Goal: Task Accomplishment & Management: Use online tool/utility

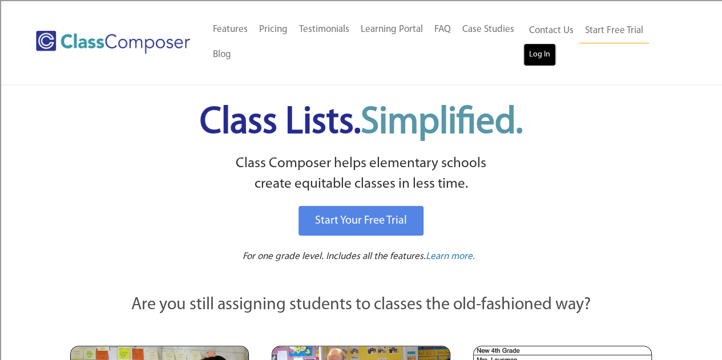
click at [548, 64] on link "Log In" at bounding box center [539, 54] width 33 height 23
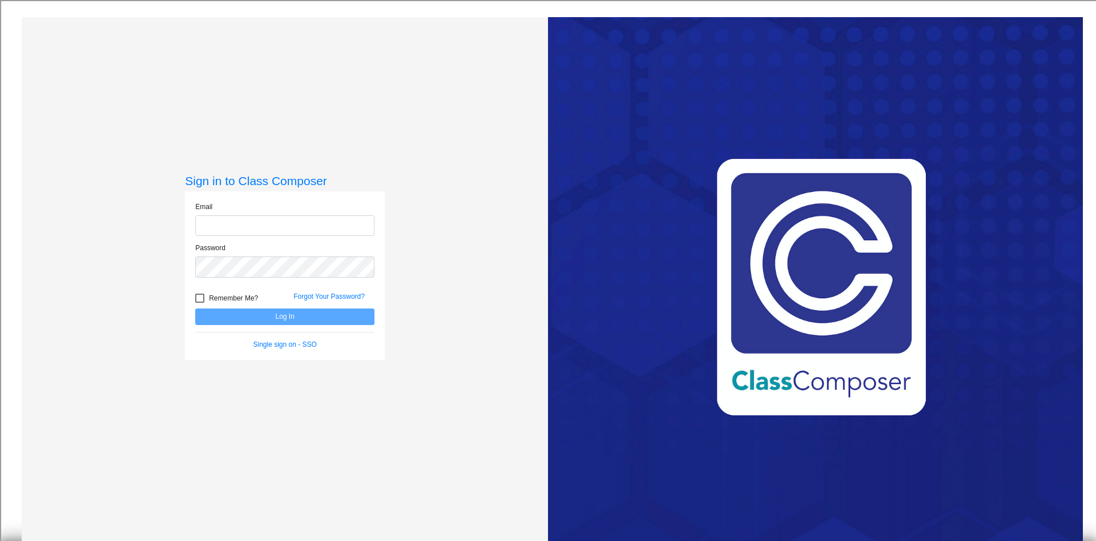
type input "[EMAIL_ADDRESS][DOMAIN_NAME]"
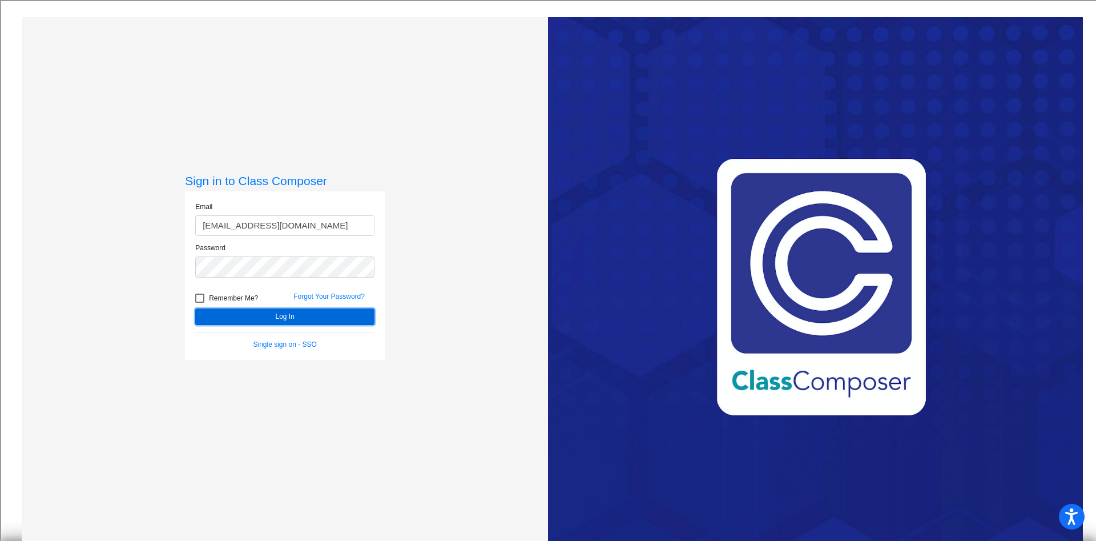
click at [261, 315] on button "Log In" at bounding box center [284, 316] width 179 height 17
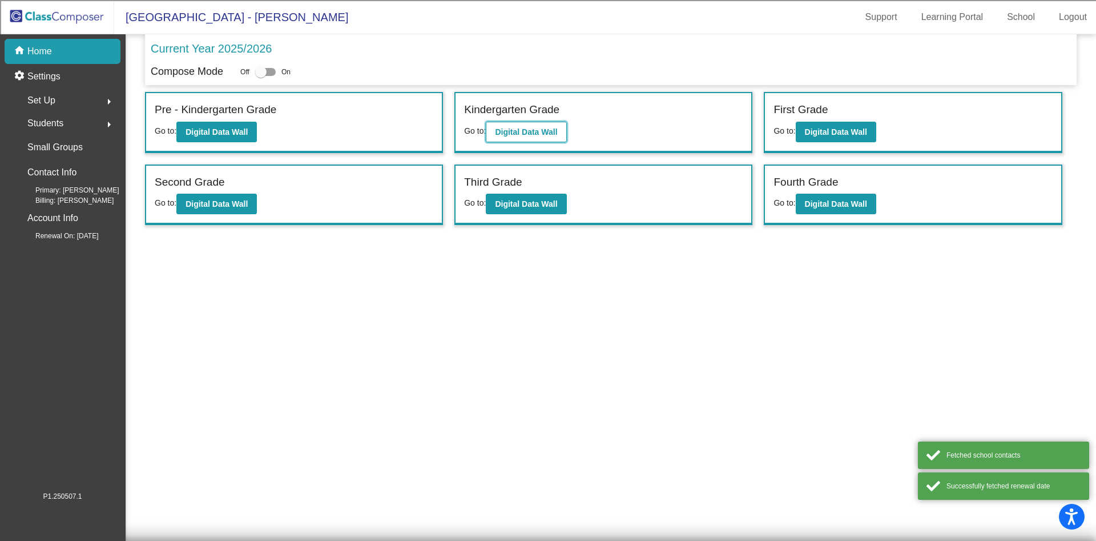
click at [510, 126] on button "Digital Data Wall" at bounding box center [526, 132] width 80 height 21
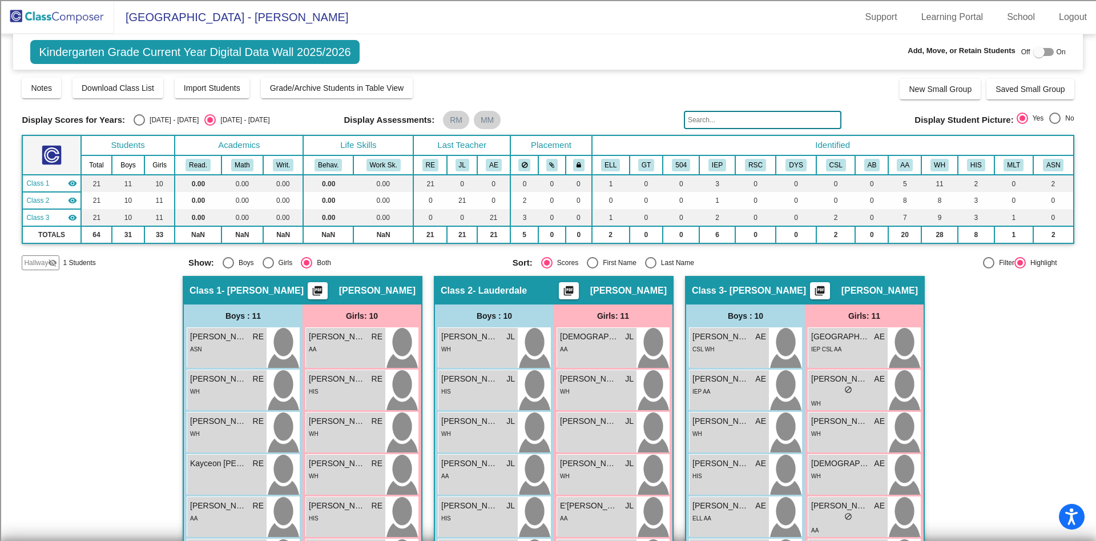
click at [35, 267] on span "Hallway" at bounding box center [36, 262] width 24 height 10
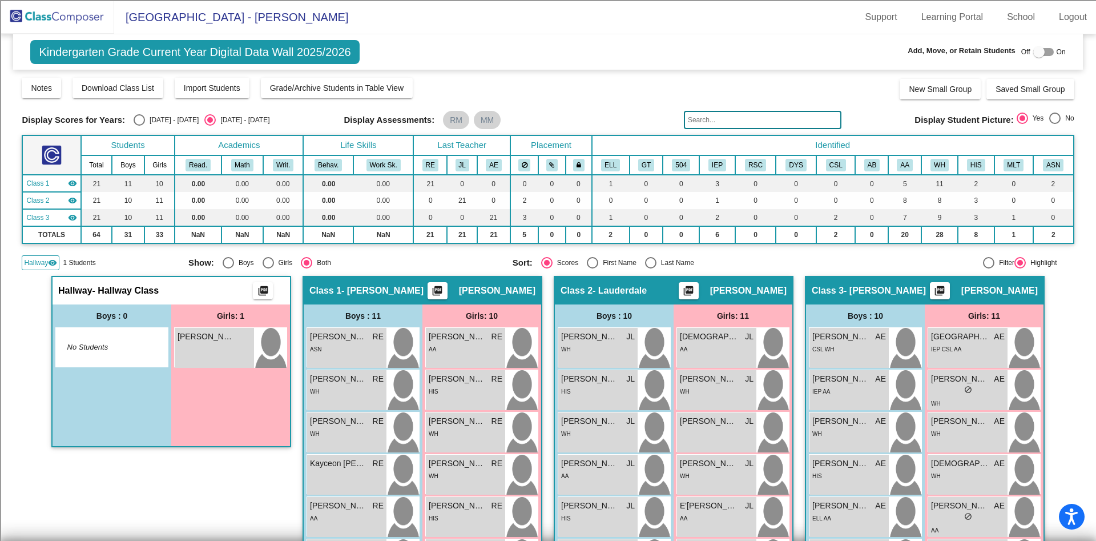
click at [1033, 47] on div at bounding box center [1038, 51] width 11 height 11
checkbox input "true"
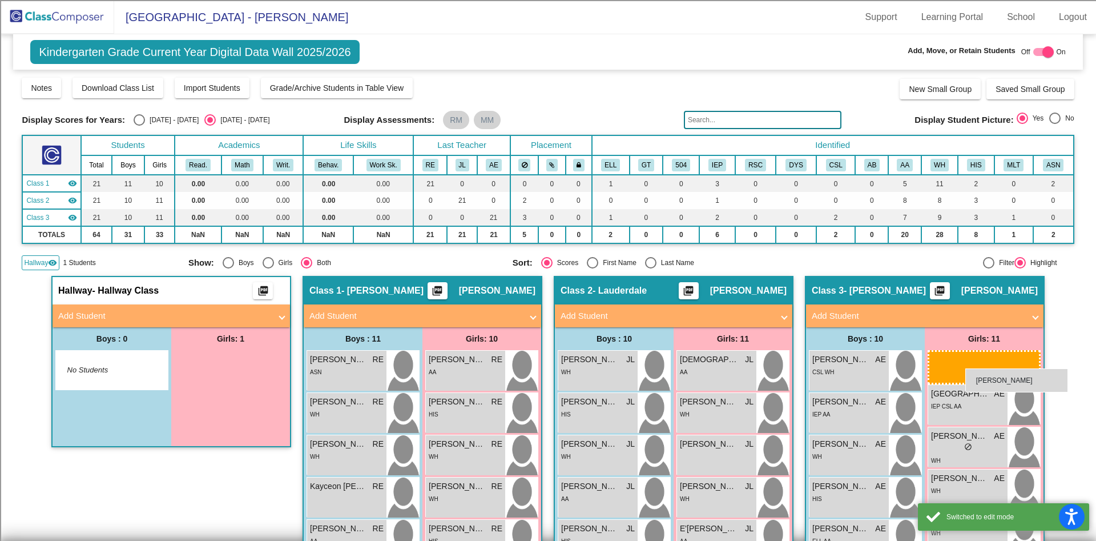
drag, startPoint x: 206, startPoint y: 358, endPoint x: 965, endPoint y: 368, distance: 759.9
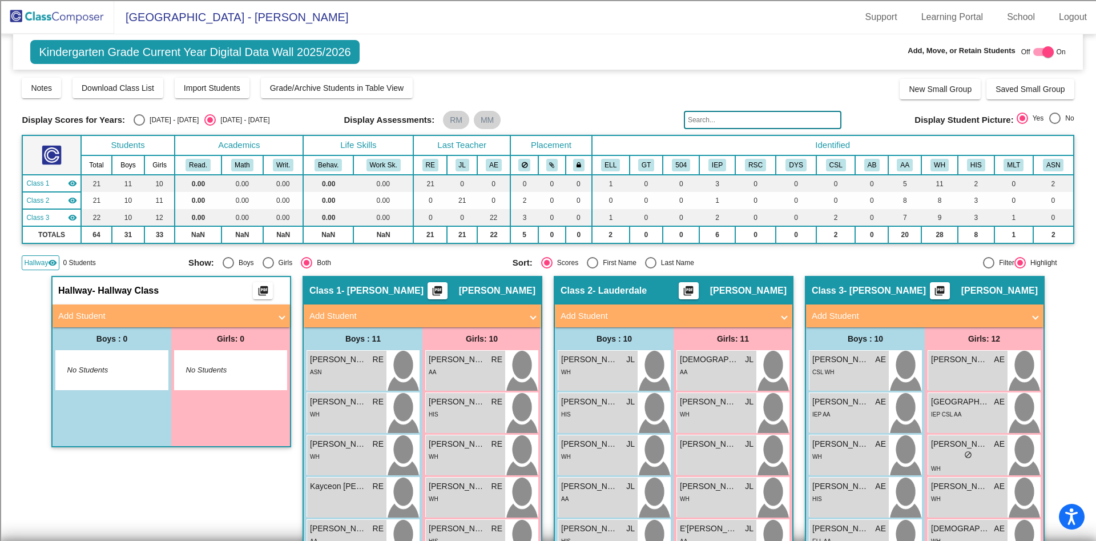
click at [90, 21] on img at bounding box center [57, 17] width 114 height 34
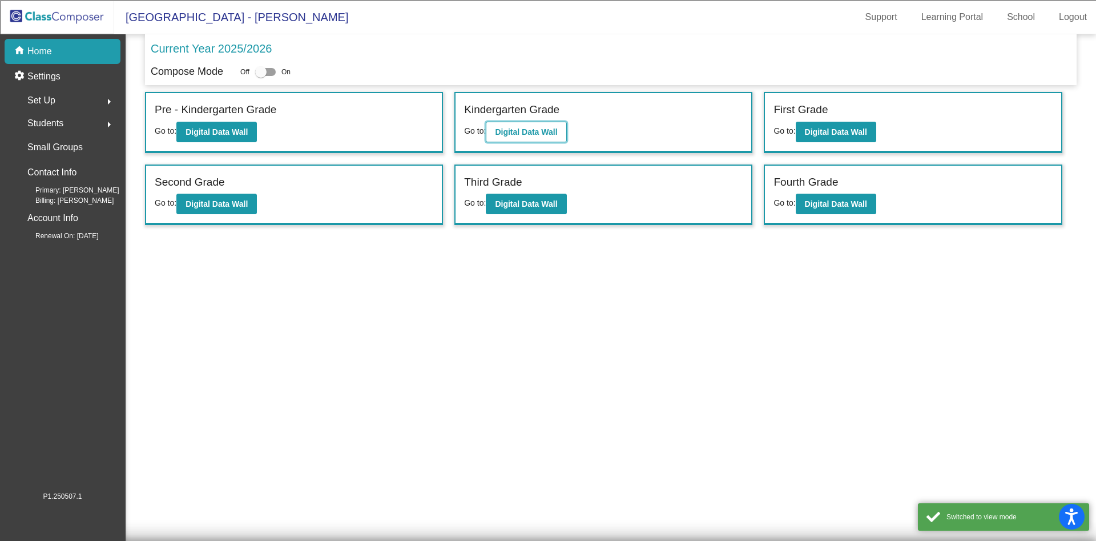
click at [515, 127] on b "Digital Data Wall" at bounding box center [526, 131] width 62 height 9
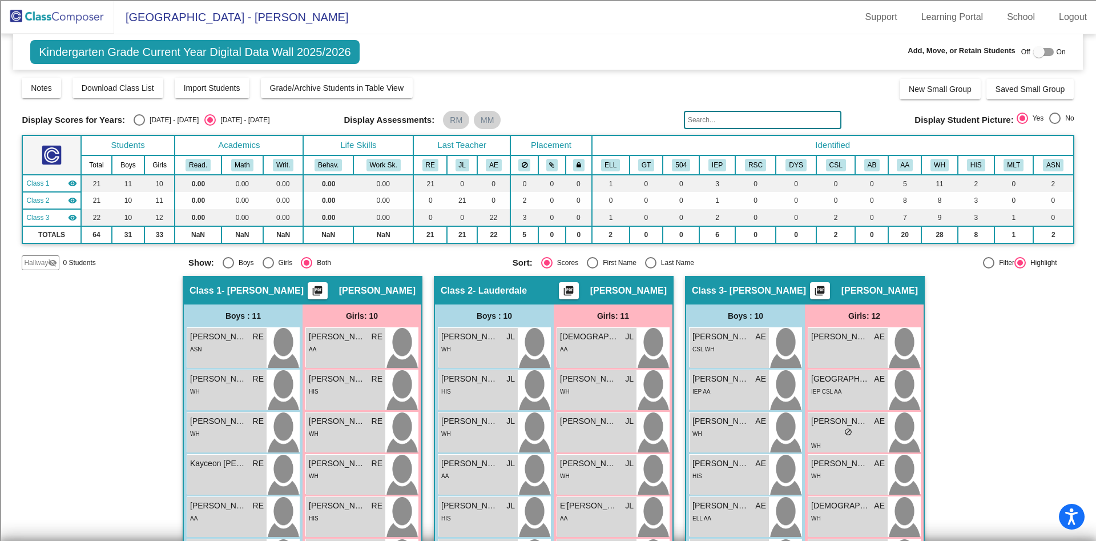
click at [43, 20] on img at bounding box center [57, 17] width 114 height 34
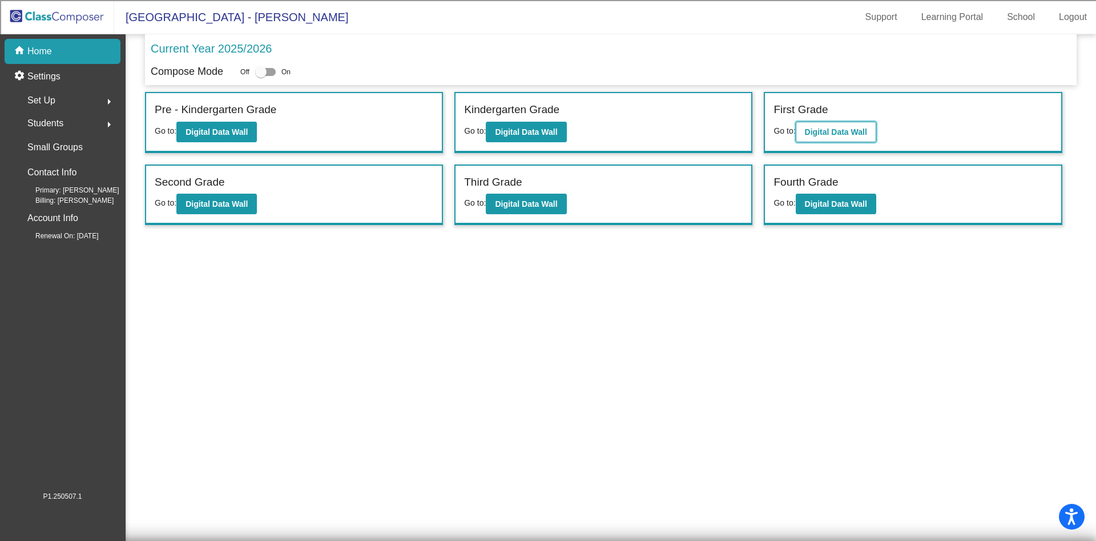
click at [819, 129] on b "Digital Data Wall" at bounding box center [836, 131] width 62 height 9
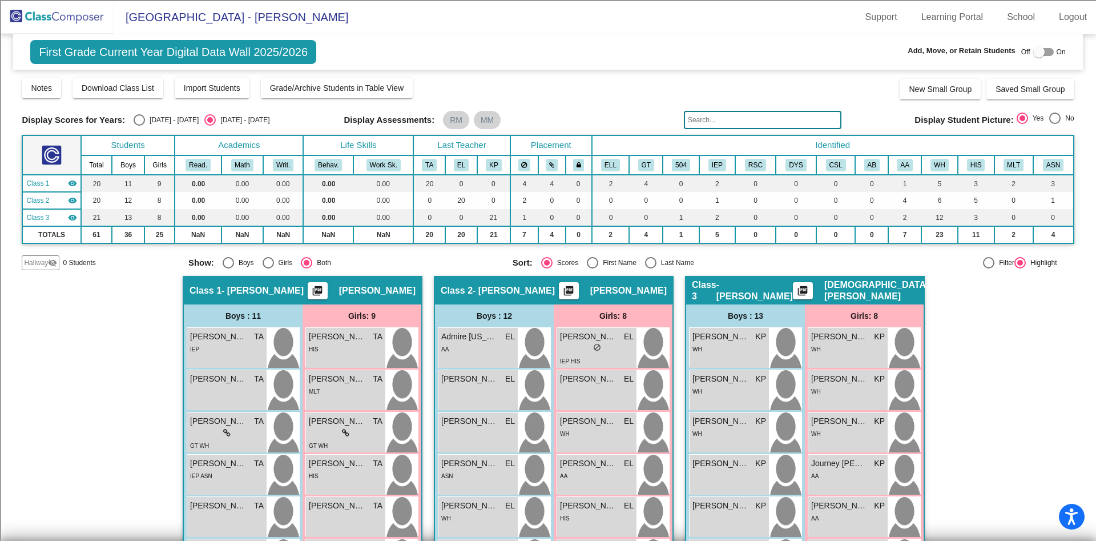
click at [61, 19] on img at bounding box center [57, 17] width 114 height 34
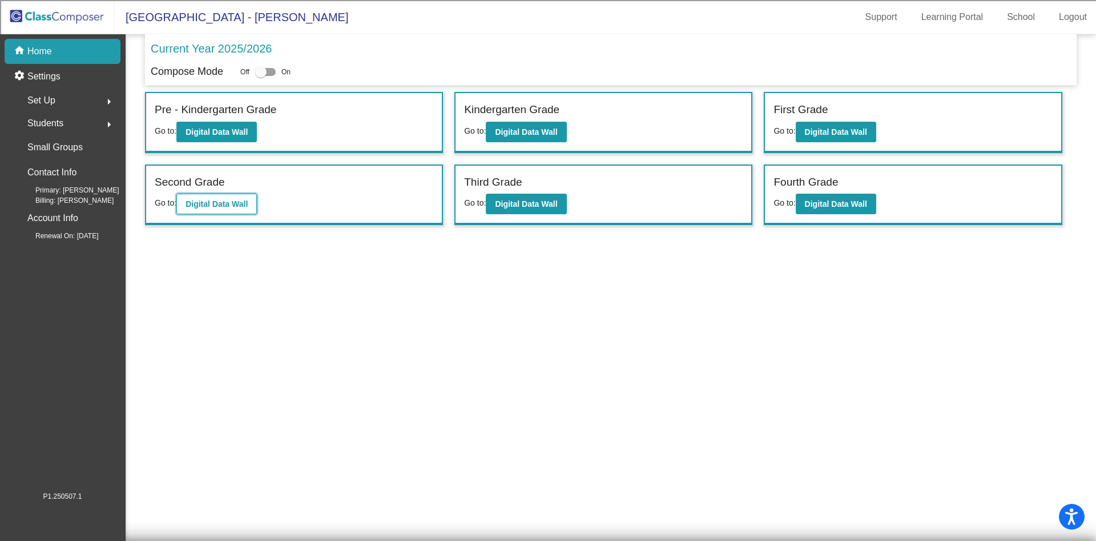
click at [212, 206] on b "Digital Data Wall" at bounding box center [217, 203] width 62 height 9
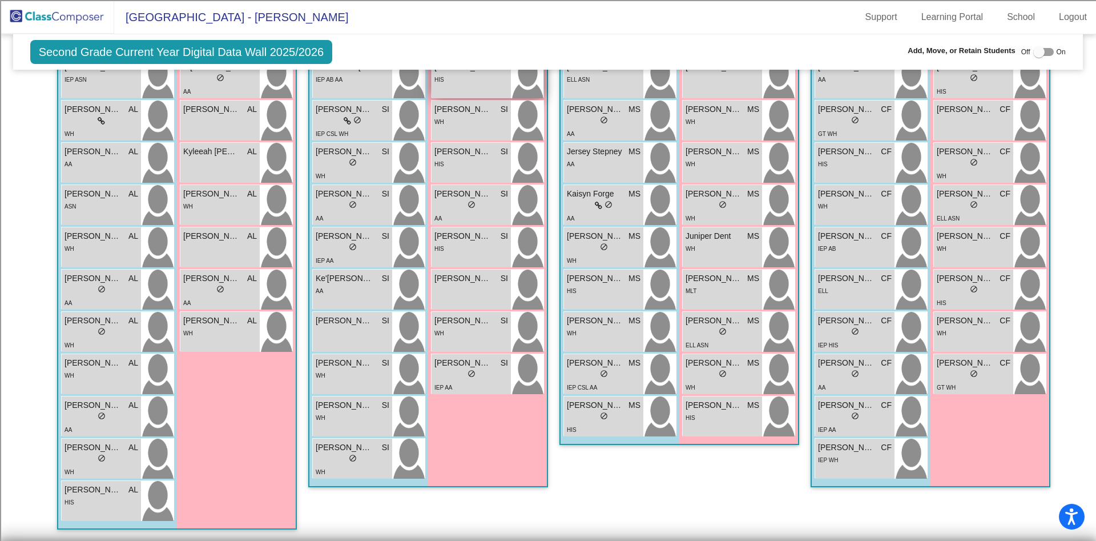
scroll to position [29, 0]
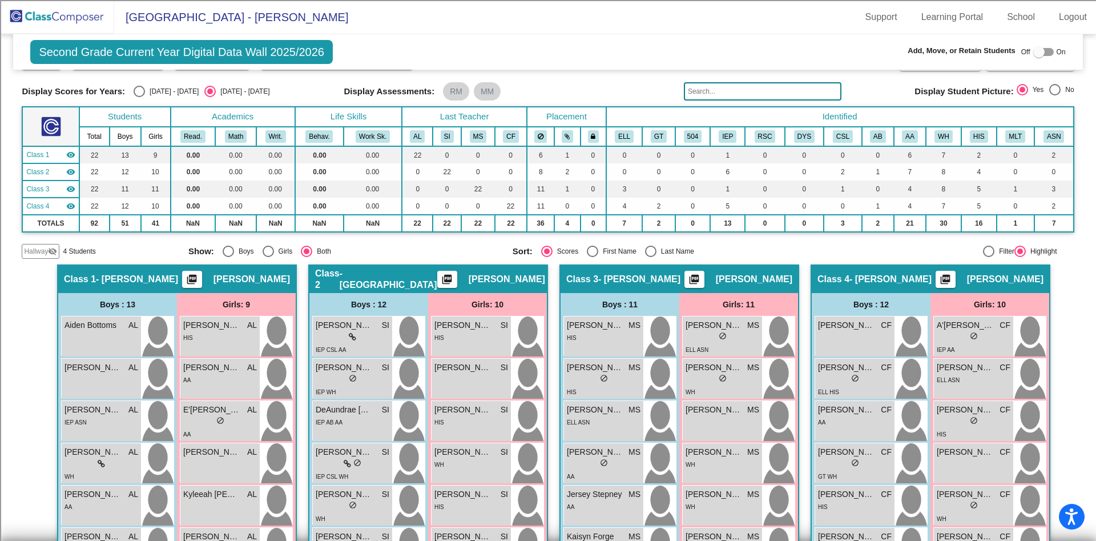
click at [35, 249] on span "Hallway" at bounding box center [36, 251] width 24 height 10
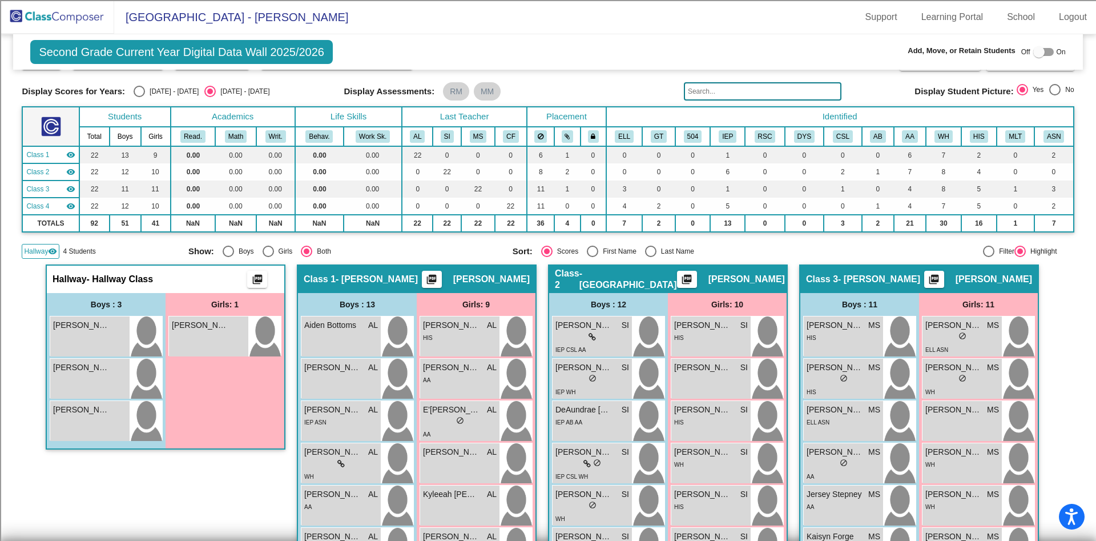
click at [1045, 54] on div at bounding box center [1043, 52] width 21 height 8
checkbox input "true"
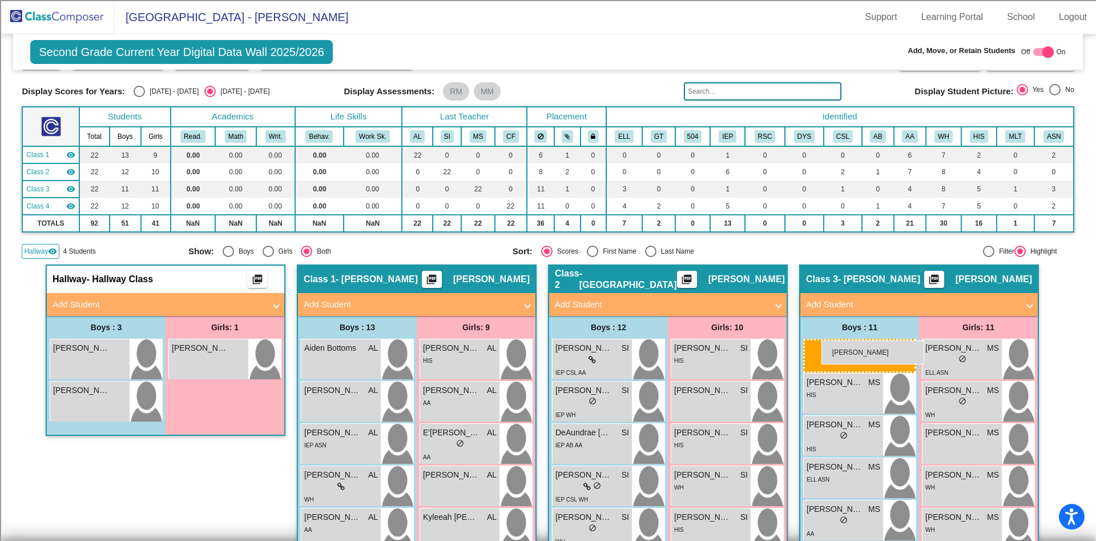
drag, startPoint x: 123, startPoint y: 363, endPoint x: 820, endPoint y: 340, distance: 698.0
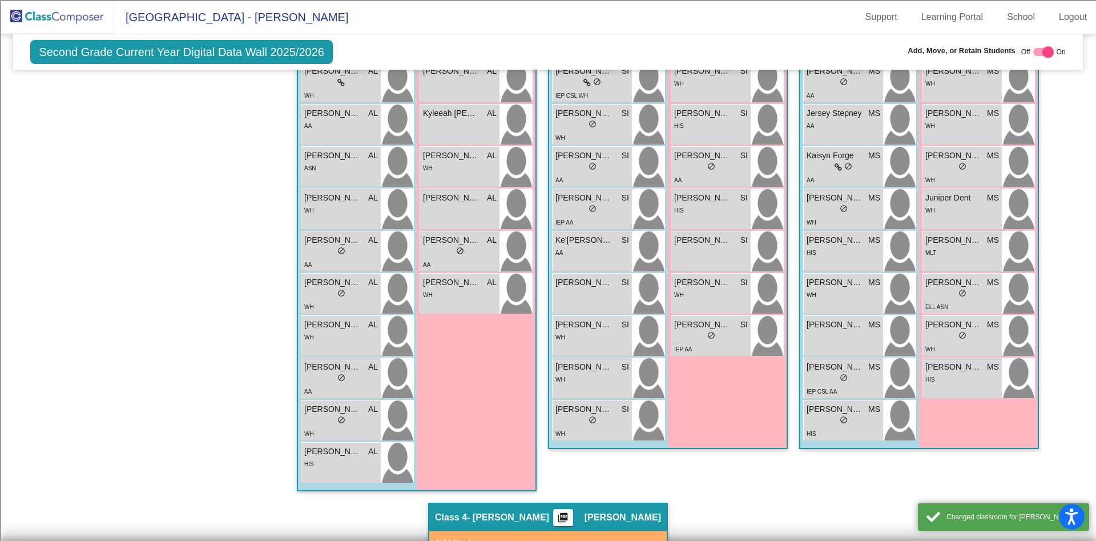
scroll to position [457, 0]
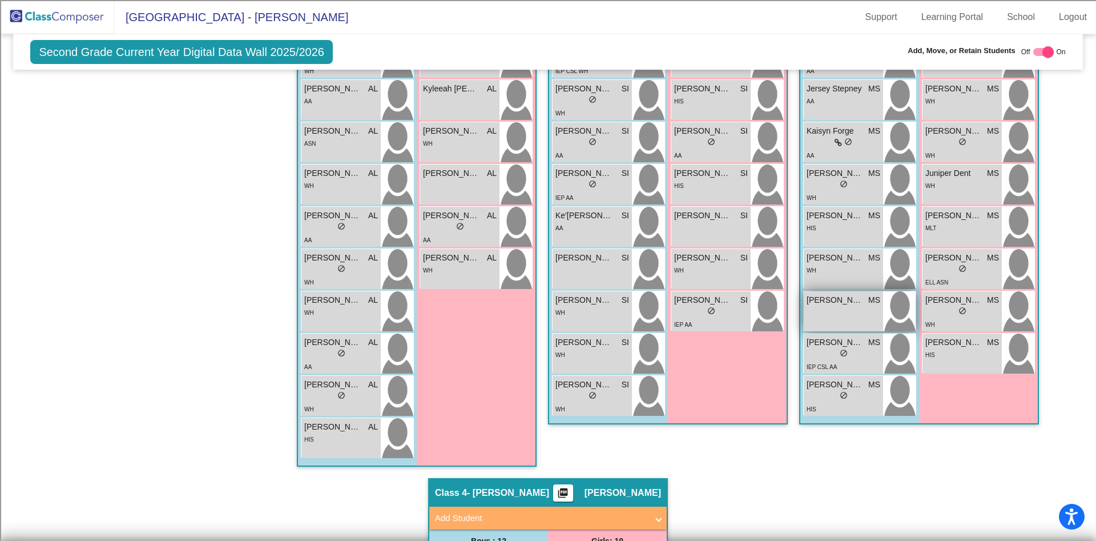
click at [859, 322] on div "Sebastian Lombrano MS lock do_not_disturb_alt" at bounding box center [843, 311] width 79 height 40
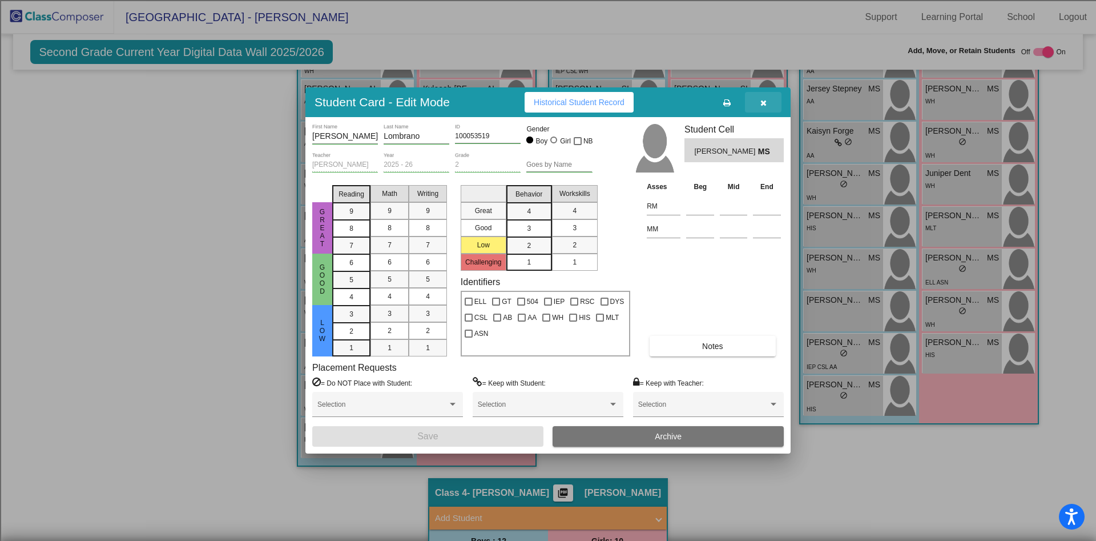
click at [766, 100] on icon "button" at bounding box center [763, 103] width 6 height 8
